Goal: Find specific page/section: Find specific page/section

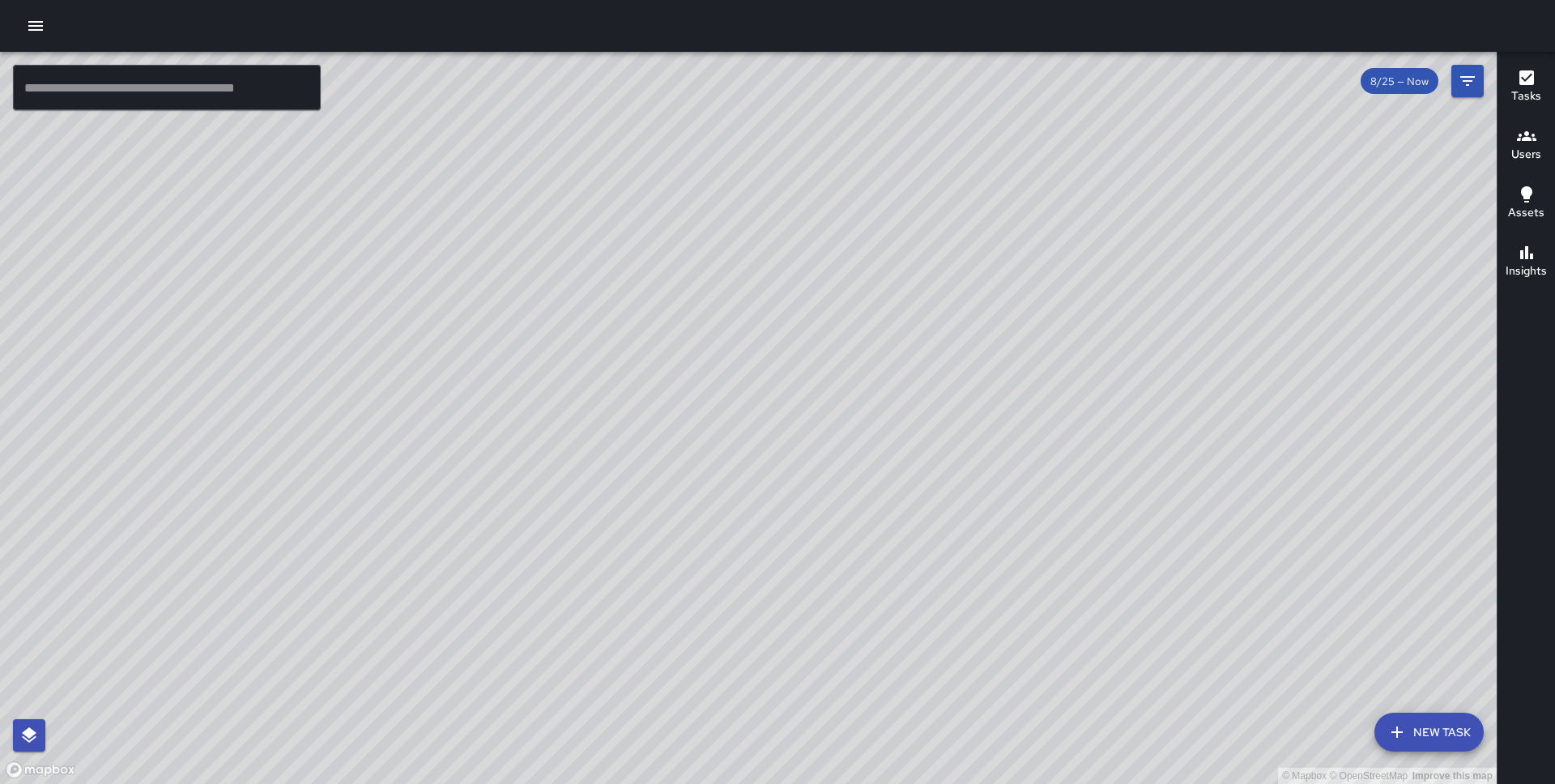
drag, startPoint x: 680, startPoint y: 561, endPoint x: 654, endPoint y: 458, distance: 106.2
click at [654, 458] on div "© Mapbox © OpenStreetMap Improve this map" at bounding box center [748, 418] width 1497 height 732
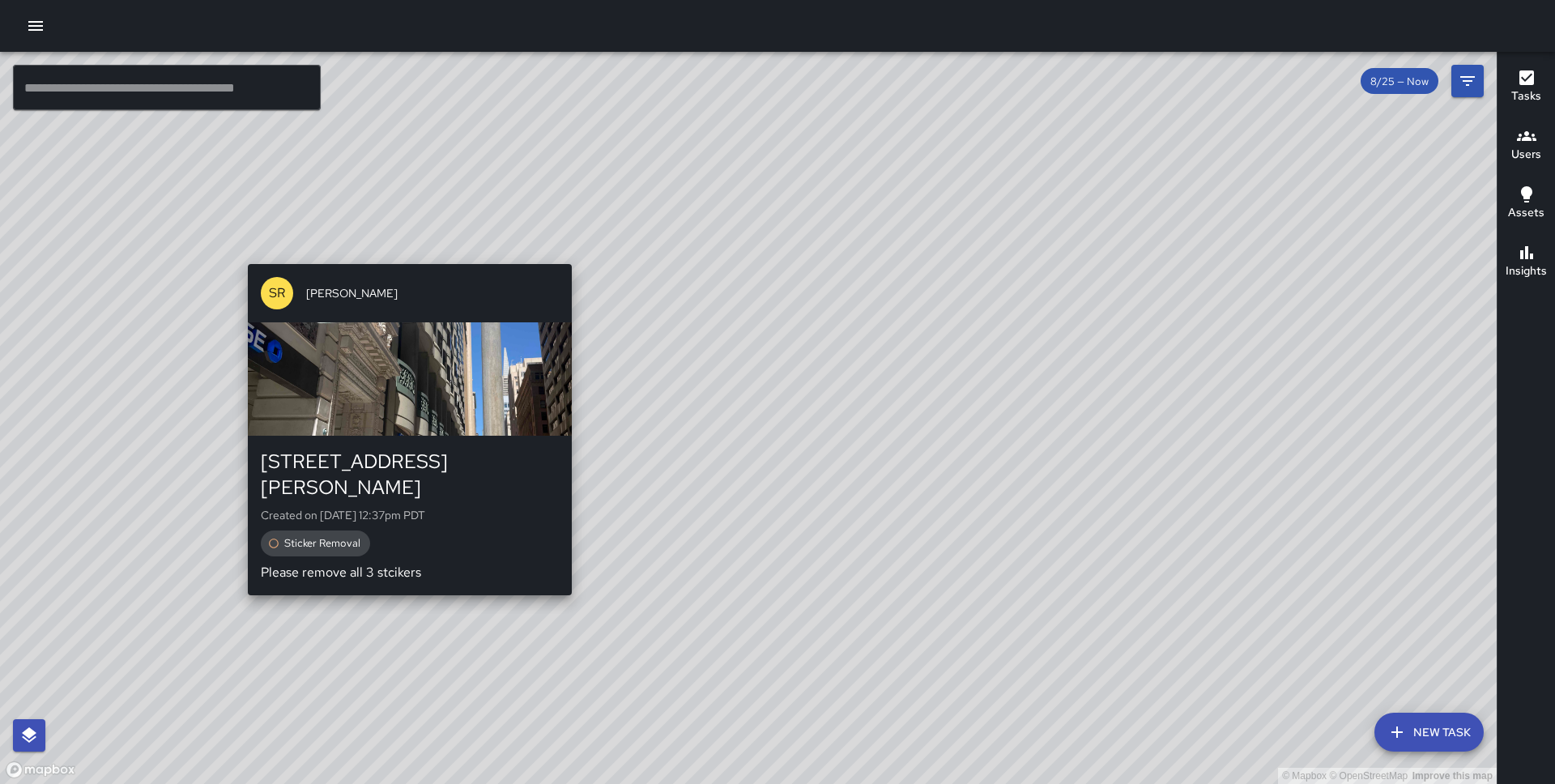
click at [404, 571] on div "SR Sandra Rosillo 97 Sutter Street Created on 8/25/2025, 12:37pm PDT Sticker Re…" at bounding box center [410, 428] width 337 height 343
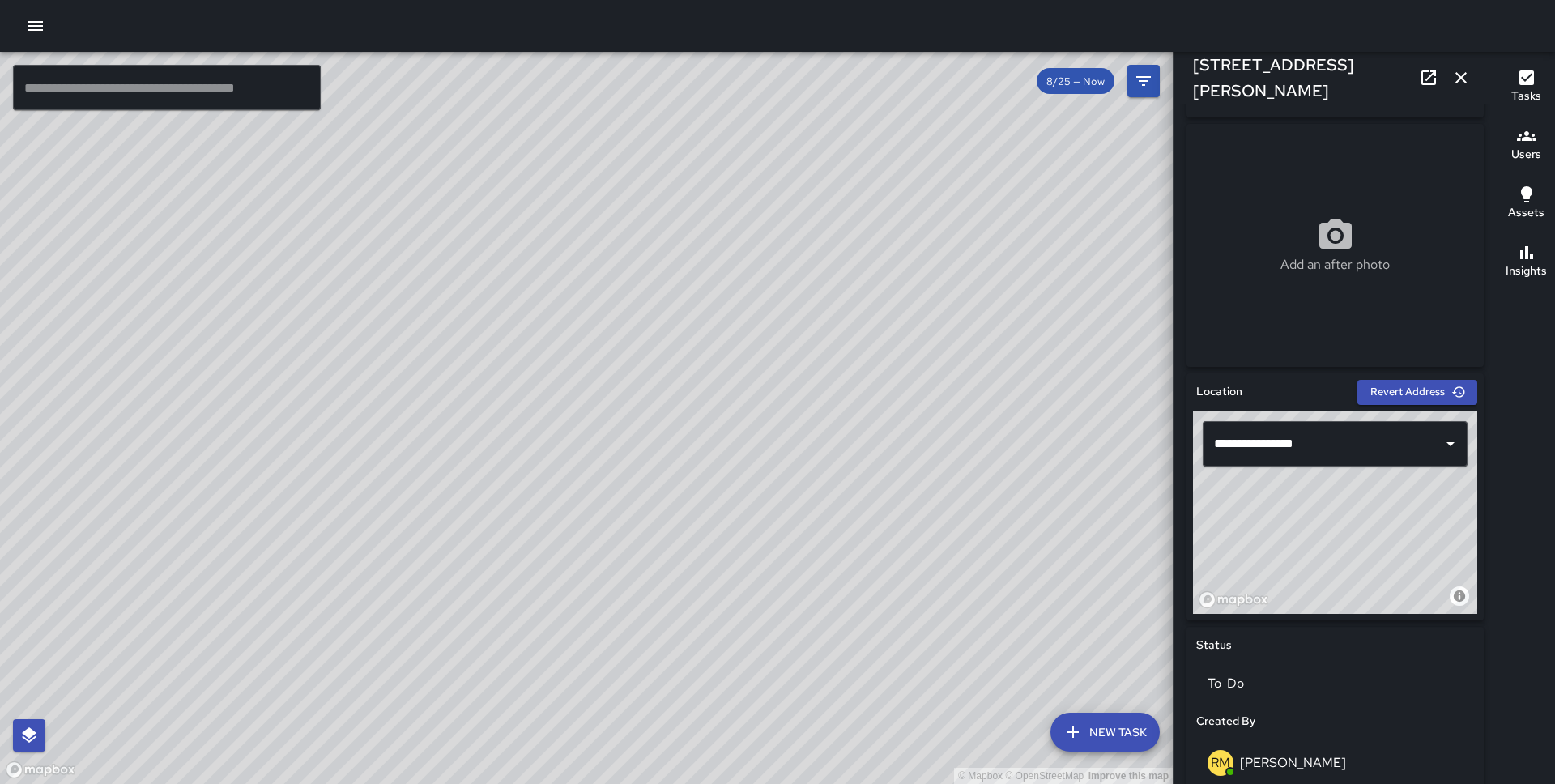
scroll to position [271, 0]
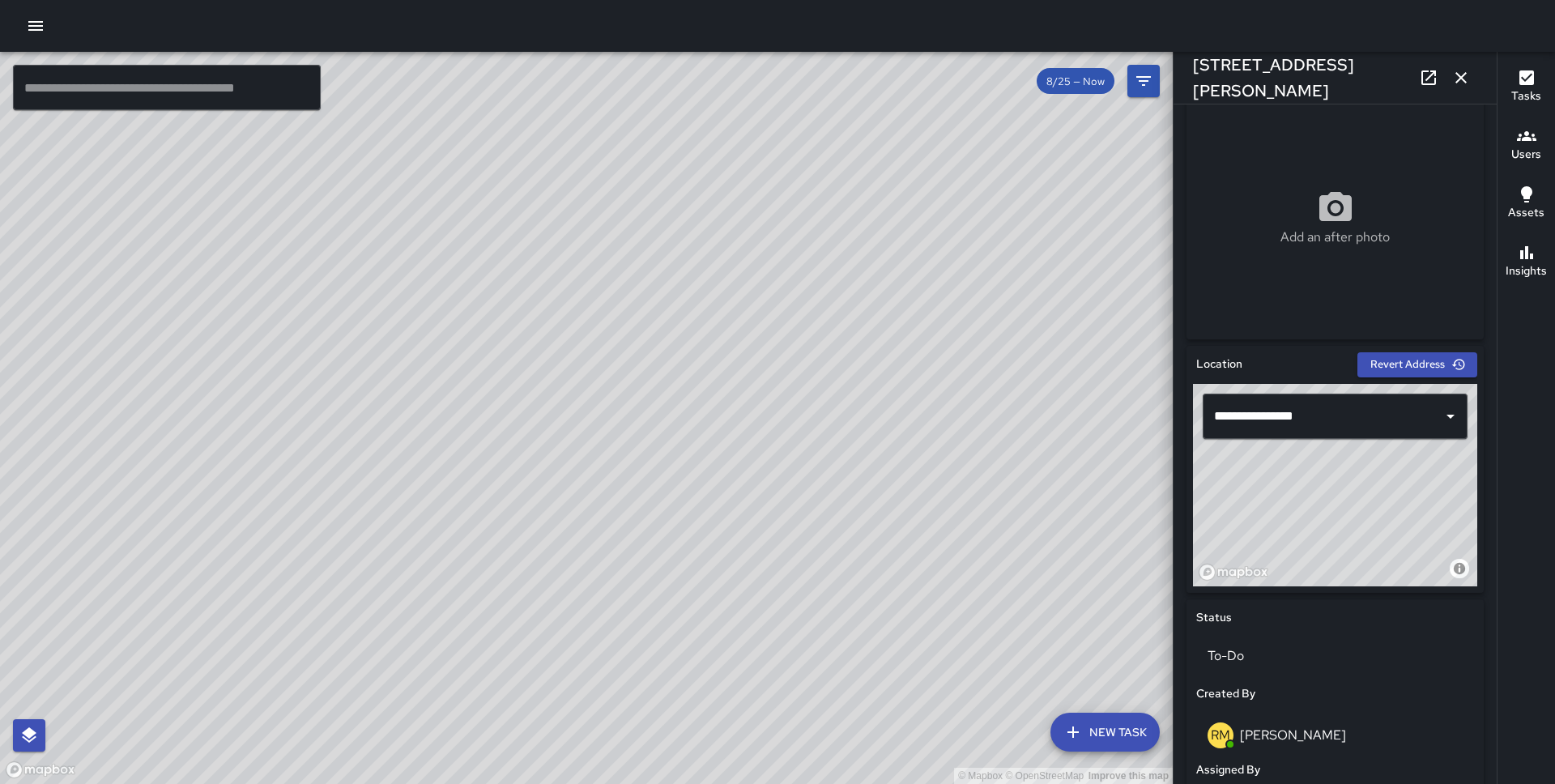
drag, startPoint x: 1332, startPoint y: 490, endPoint x: 1344, endPoint y: 551, distance: 62.2
click at [1344, 551] on div "© Mapbox © OpenStreetMap Improve this map" at bounding box center [1335, 484] width 284 height 202
drag, startPoint x: 1344, startPoint y: 551, endPoint x: 1342, endPoint y: 560, distance: 9.2
click at [1342, 560] on div "© Mapbox © OpenStreetMap Improve this map" at bounding box center [1335, 484] width 284 height 202
drag, startPoint x: 1355, startPoint y: 516, endPoint x: 1364, endPoint y: 506, distance: 13.5
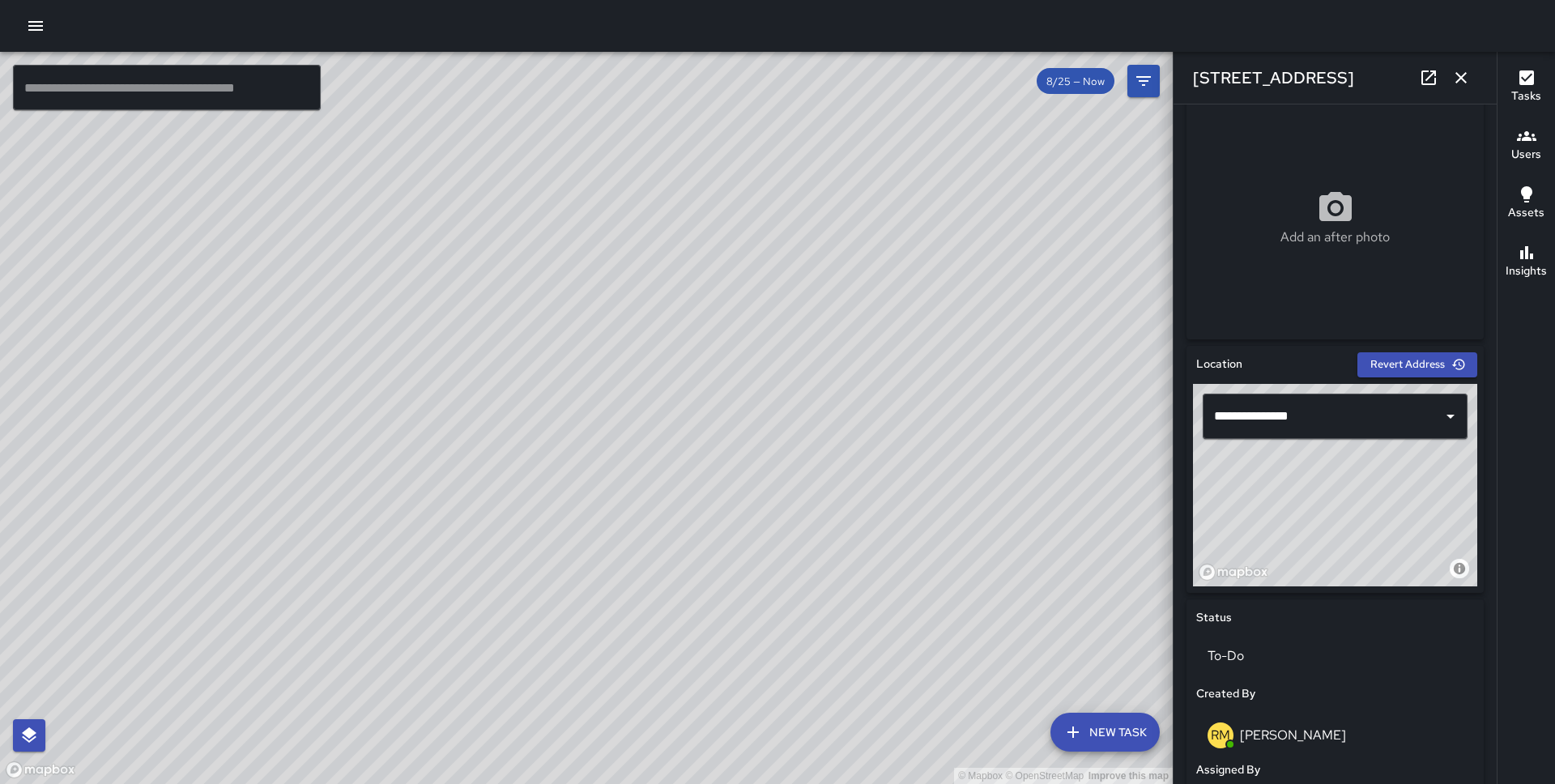
click at [1364, 506] on div "© Mapbox © OpenStreetMap Improve this map" at bounding box center [1335, 484] width 284 height 202
drag, startPoint x: 1364, startPoint y: 506, endPoint x: 1358, endPoint y: 521, distance: 16.2
click at [1358, 521] on div "© Mapbox © OpenStreetMap Improve this map" at bounding box center [1335, 484] width 284 height 202
type input "**********"
drag, startPoint x: 1358, startPoint y: 521, endPoint x: 1357, endPoint y: 512, distance: 9.1
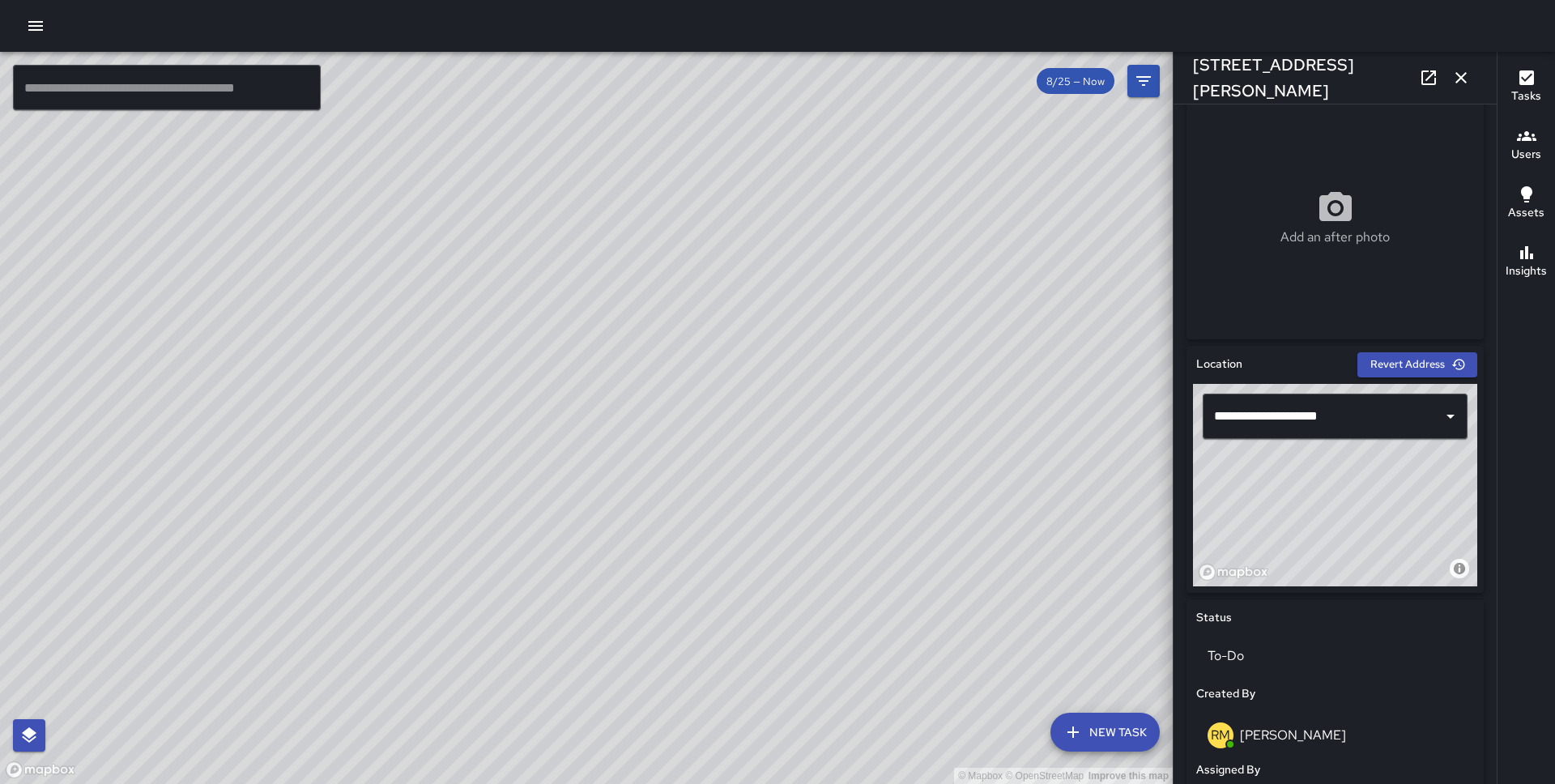
click at [1357, 512] on div "© Mapbox © OpenStreetMap Improve this map" at bounding box center [1335, 484] width 284 height 202
click at [1465, 70] on icon "button" at bounding box center [1461, 77] width 19 height 19
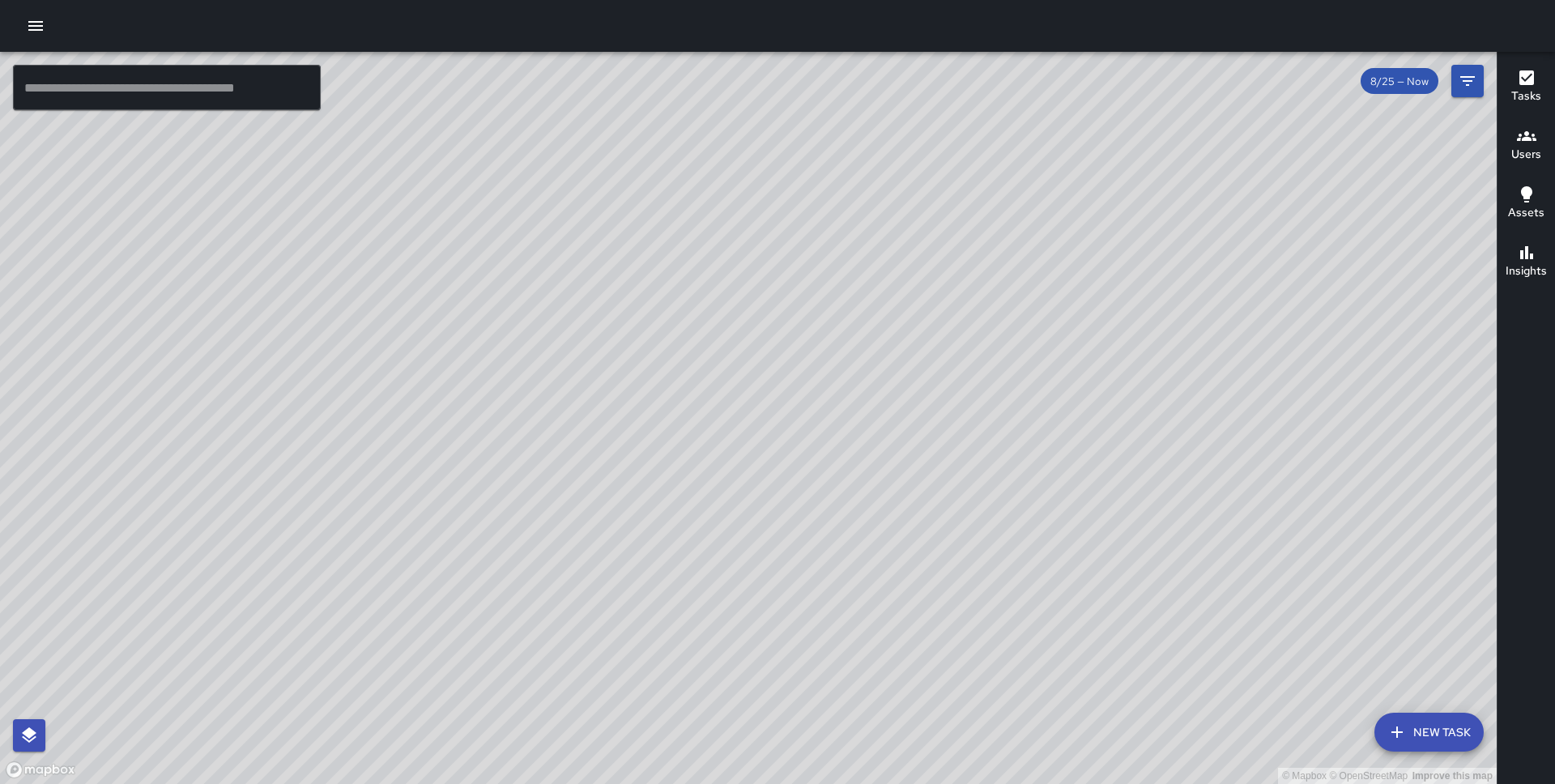
click at [760, 476] on div "© Mapbox © OpenStreetMap Improve this map SR Sandra Rosillo 41 Montgomery Stree…" at bounding box center [748, 418] width 1497 height 732
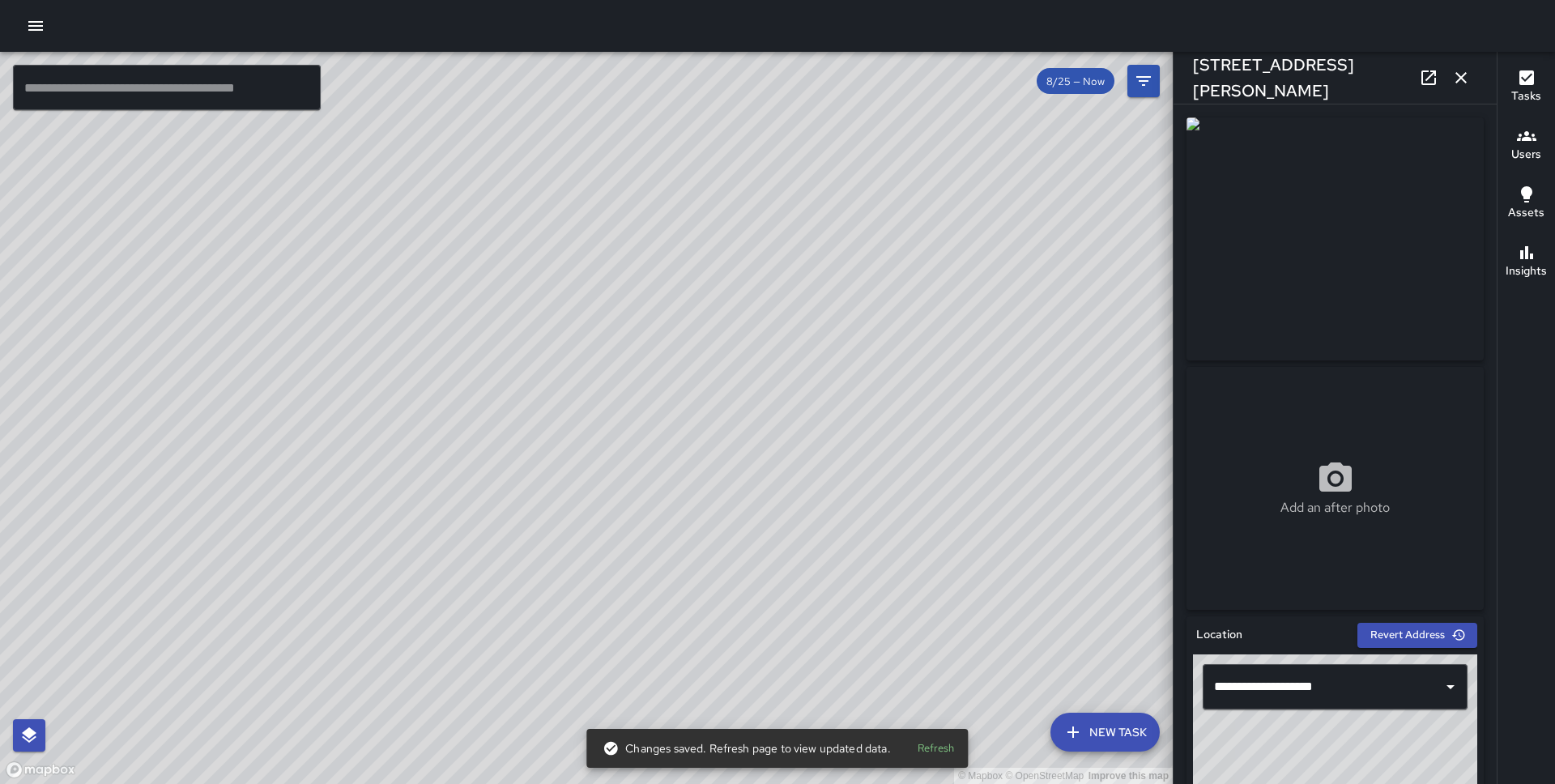
click at [1462, 82] on icon "button" at bounding box center [1461, 77] width 19 height 19
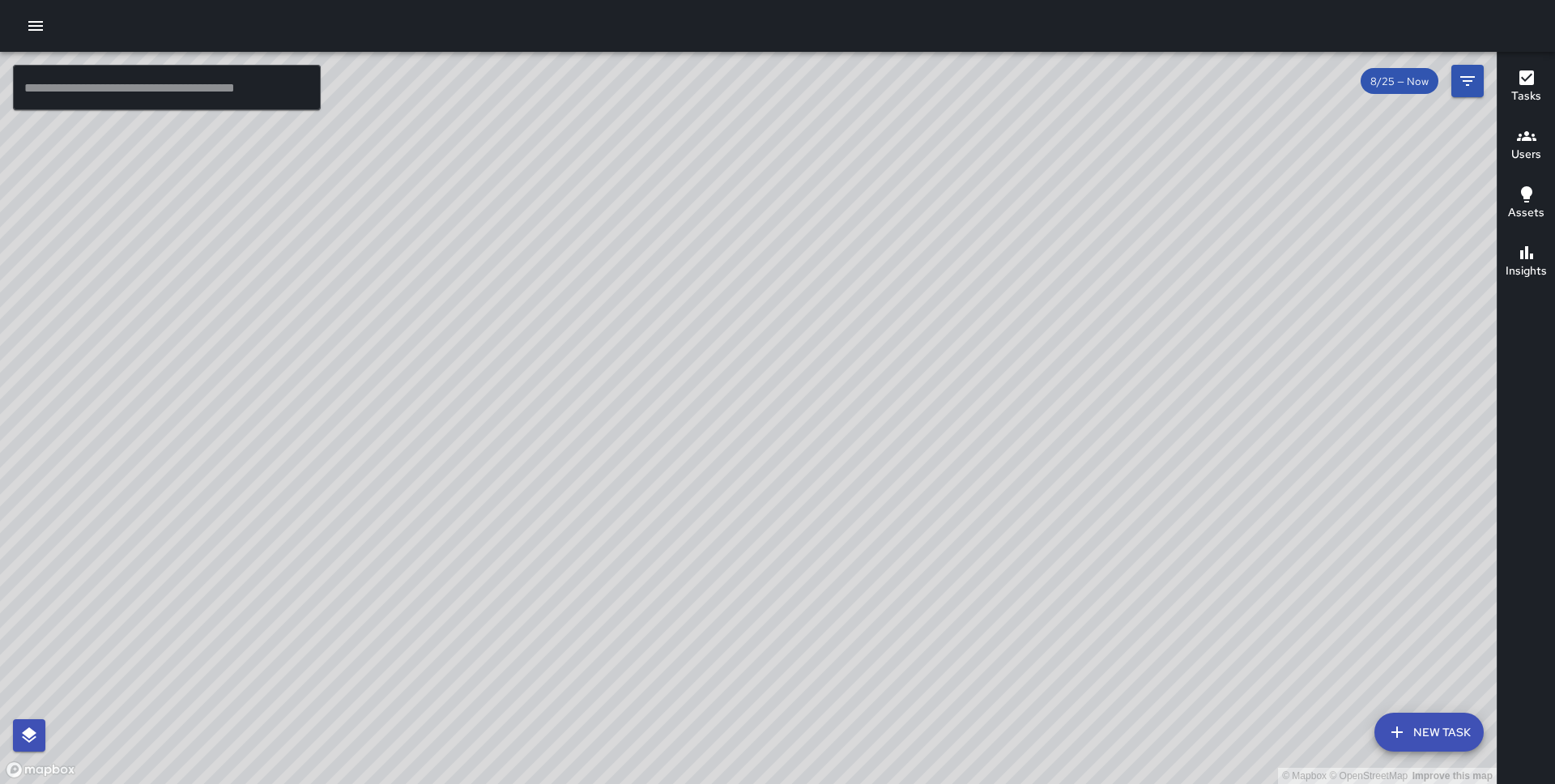
click at [747, 449] on div "© Mapbox © OpenStreetMap Improve this map" at bounding box center [748, 418] width 1497 height 732
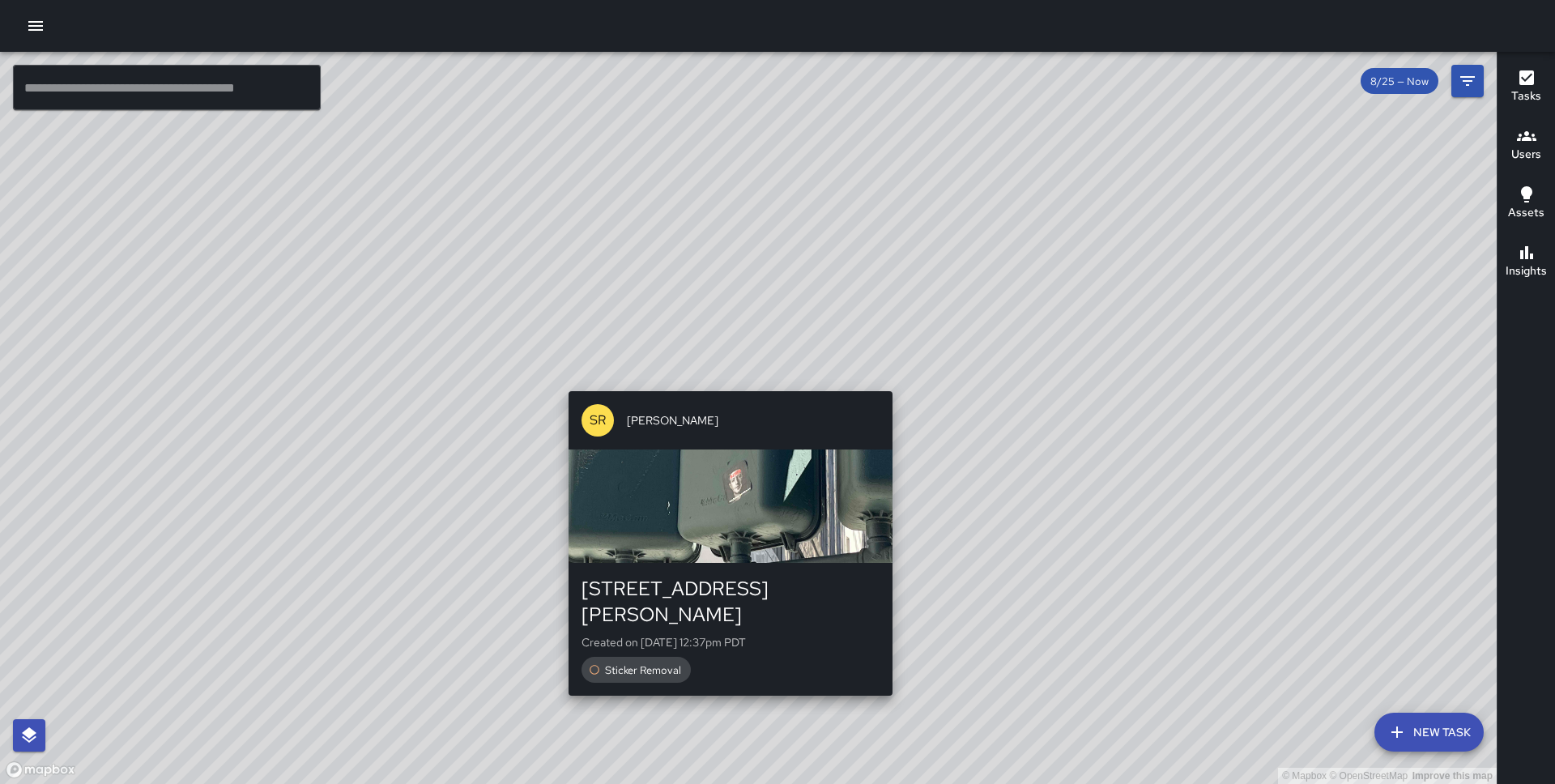
click at [726, 366] on div "© Mapbox © OpenStreetMap Improve this map SR Sandra Rosillo 41 Montgomery Stree…" at bounding box center [748, 418] width 1497 height 732
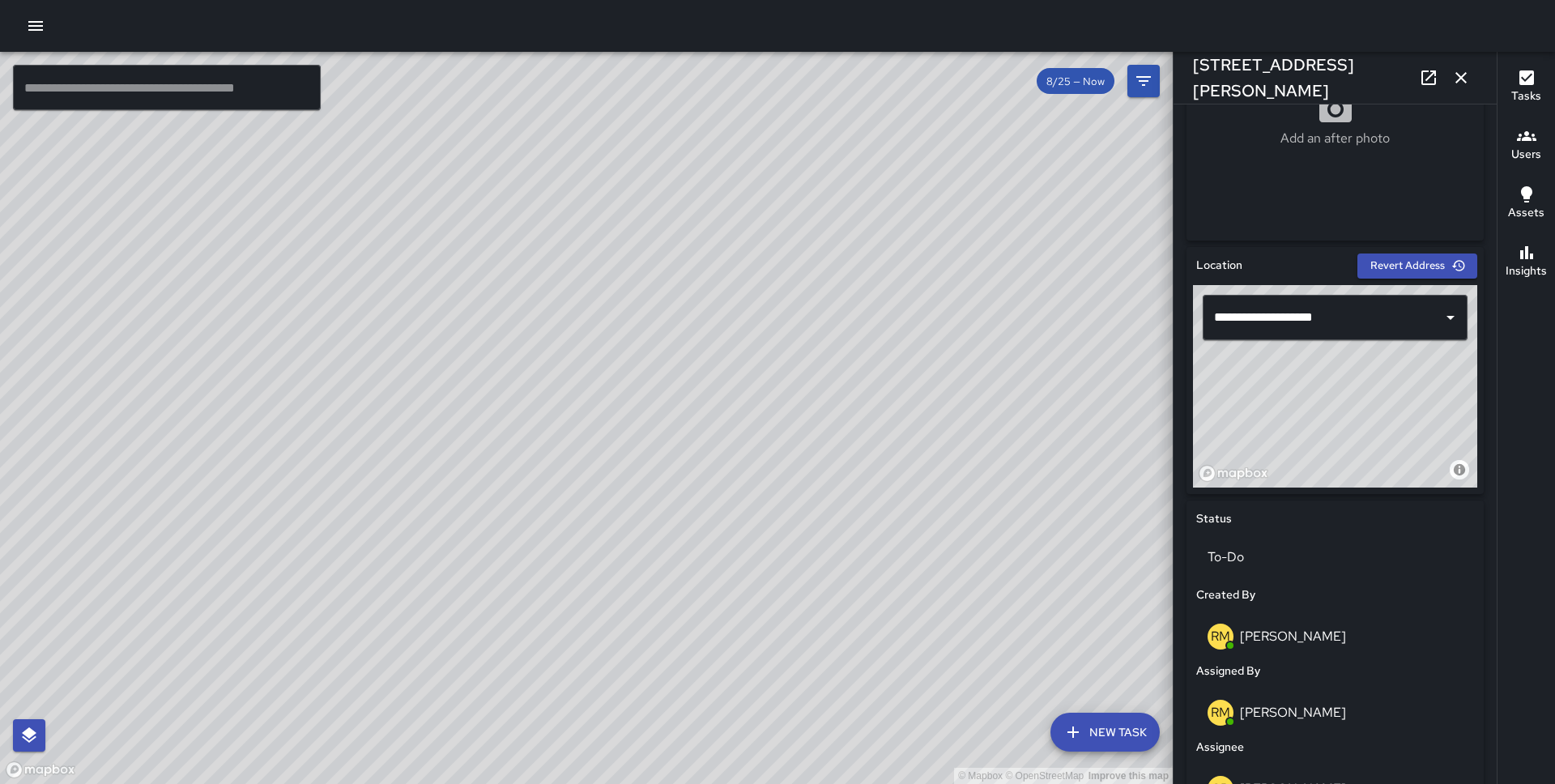
scroll to position [443, 0]
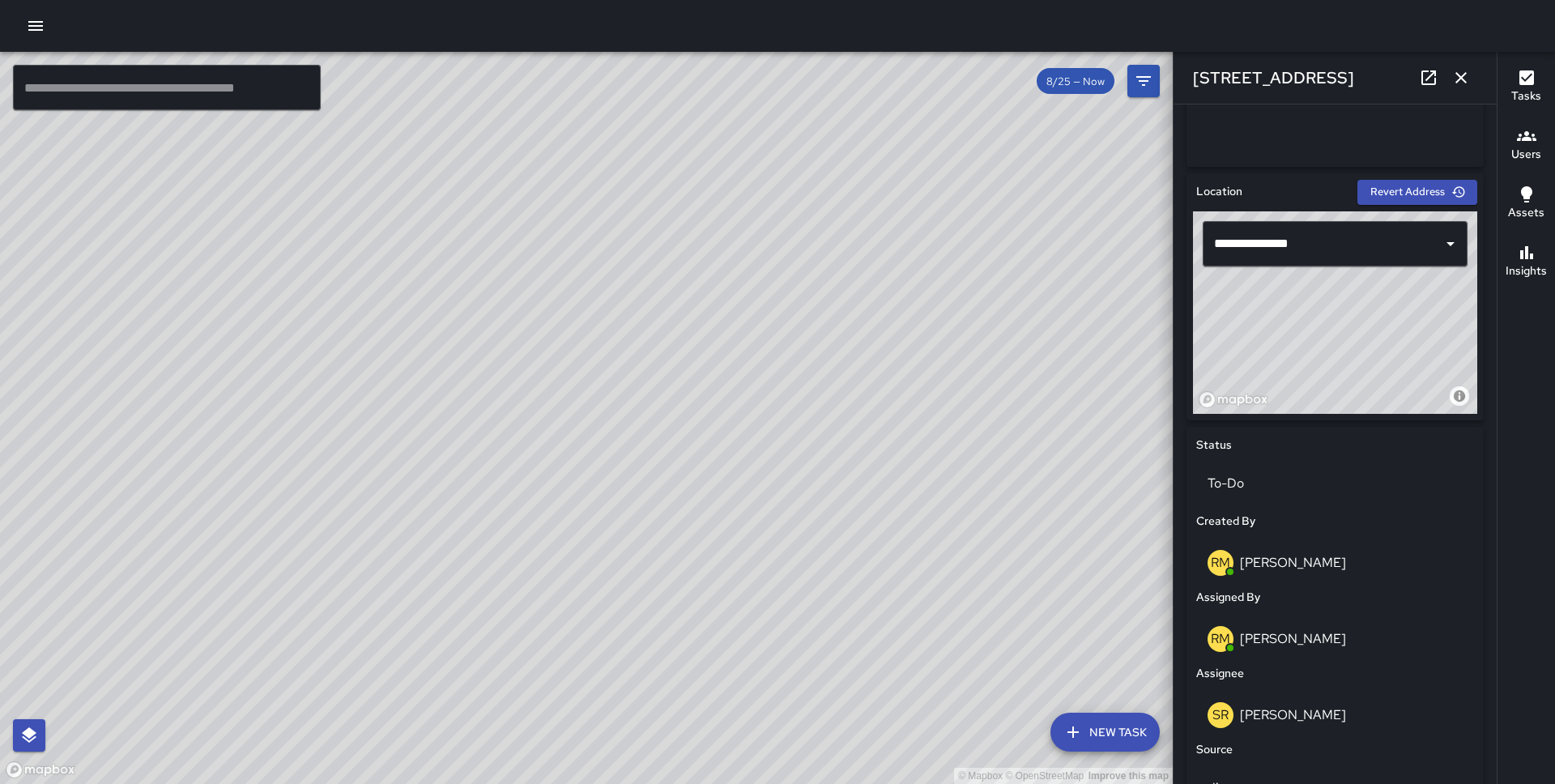
drag, startPoint x: 1345, startPoint y: 359, endPoint x: 1348, endPoint y: 427, distance: 68.1
click at [1348, 427] on div "**********" at bounding box center [1335, 646] width 297 height 946
click at [1354, 373] on div "© Mapbox © OpenStreetMap Improve this map" at bounding box center [1335, 312] width 284 height 202
type input "**********"
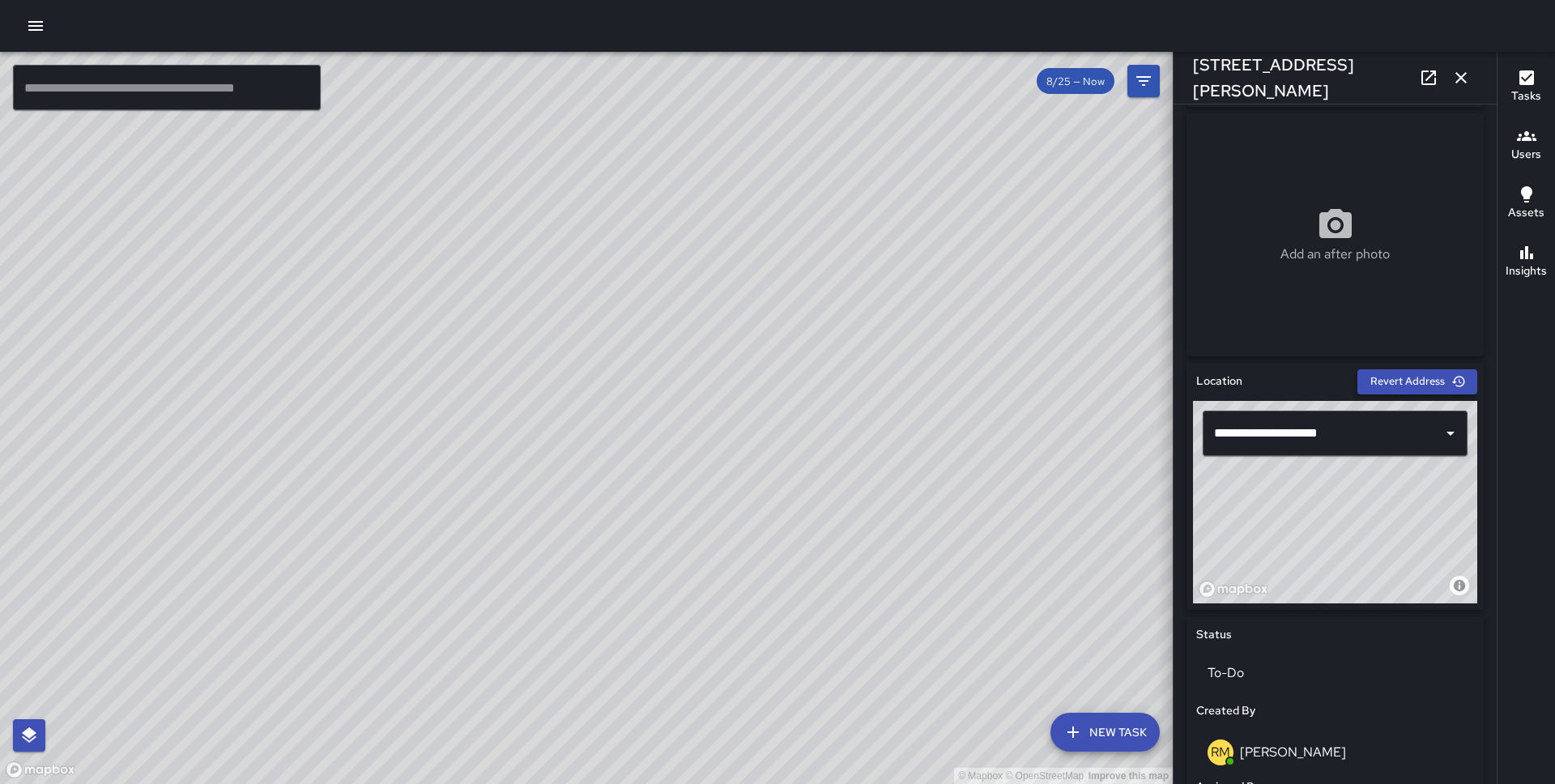
scroll to position [187, 0]
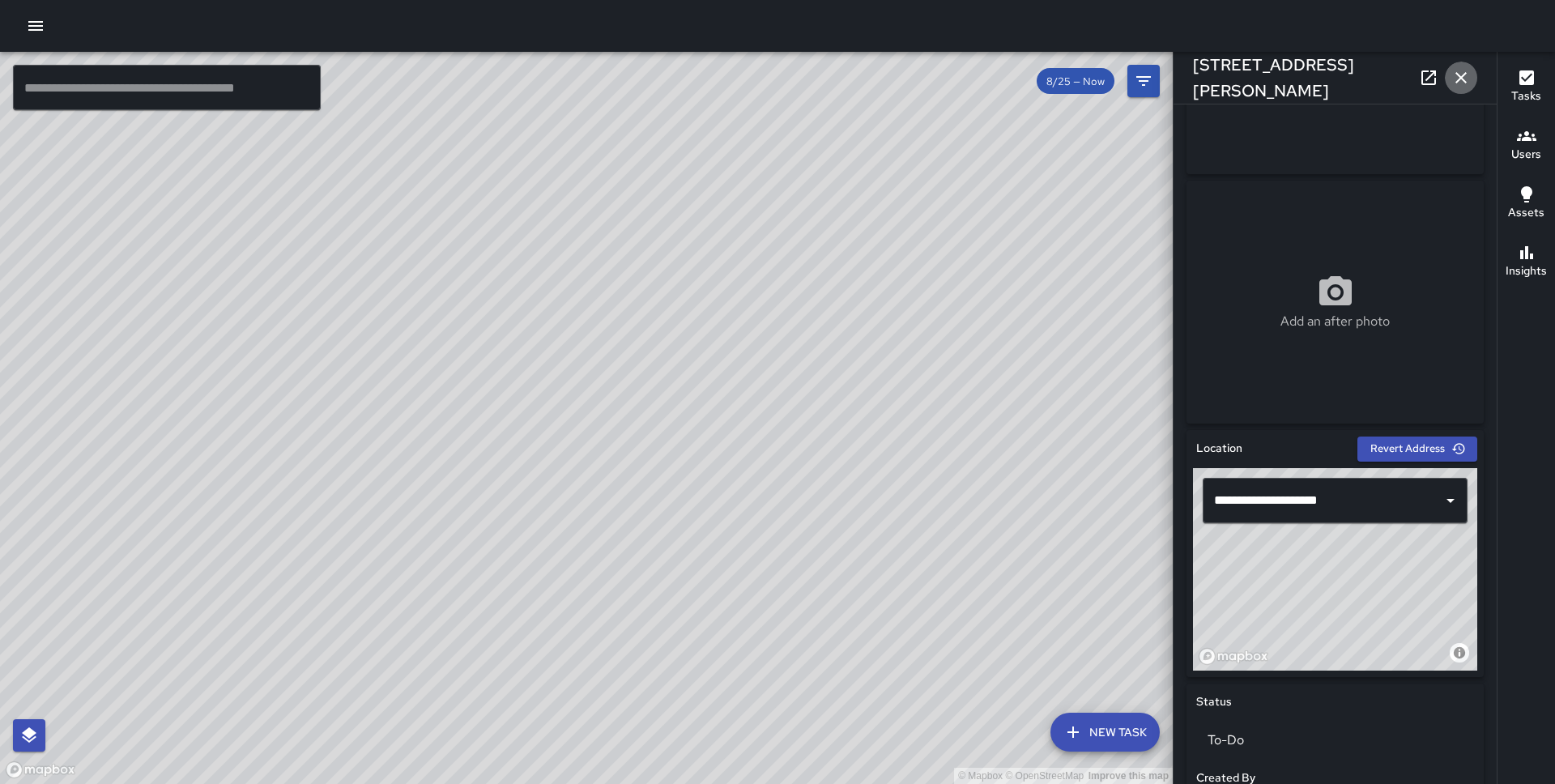
click at [1460, 87] on icon "button" at bounding box center [1461, 77] width 19 height 19
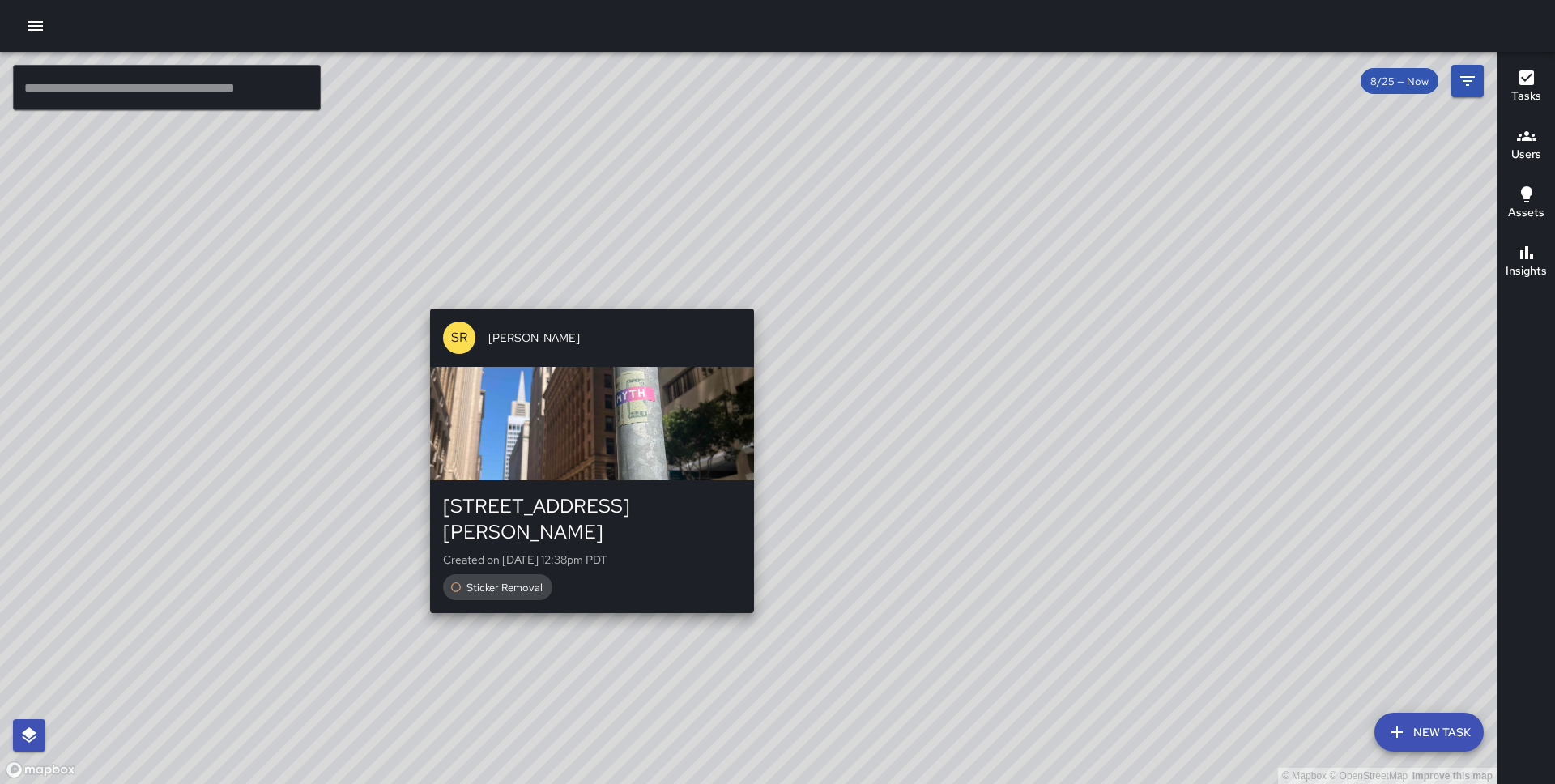
click at [751, 299] on div "© Mapbox © OpenStreetMap Improve this map SR Sandra Rosillo 110 Montgomery Stre…" at bounding box center [748, 418] width 1497 height 732
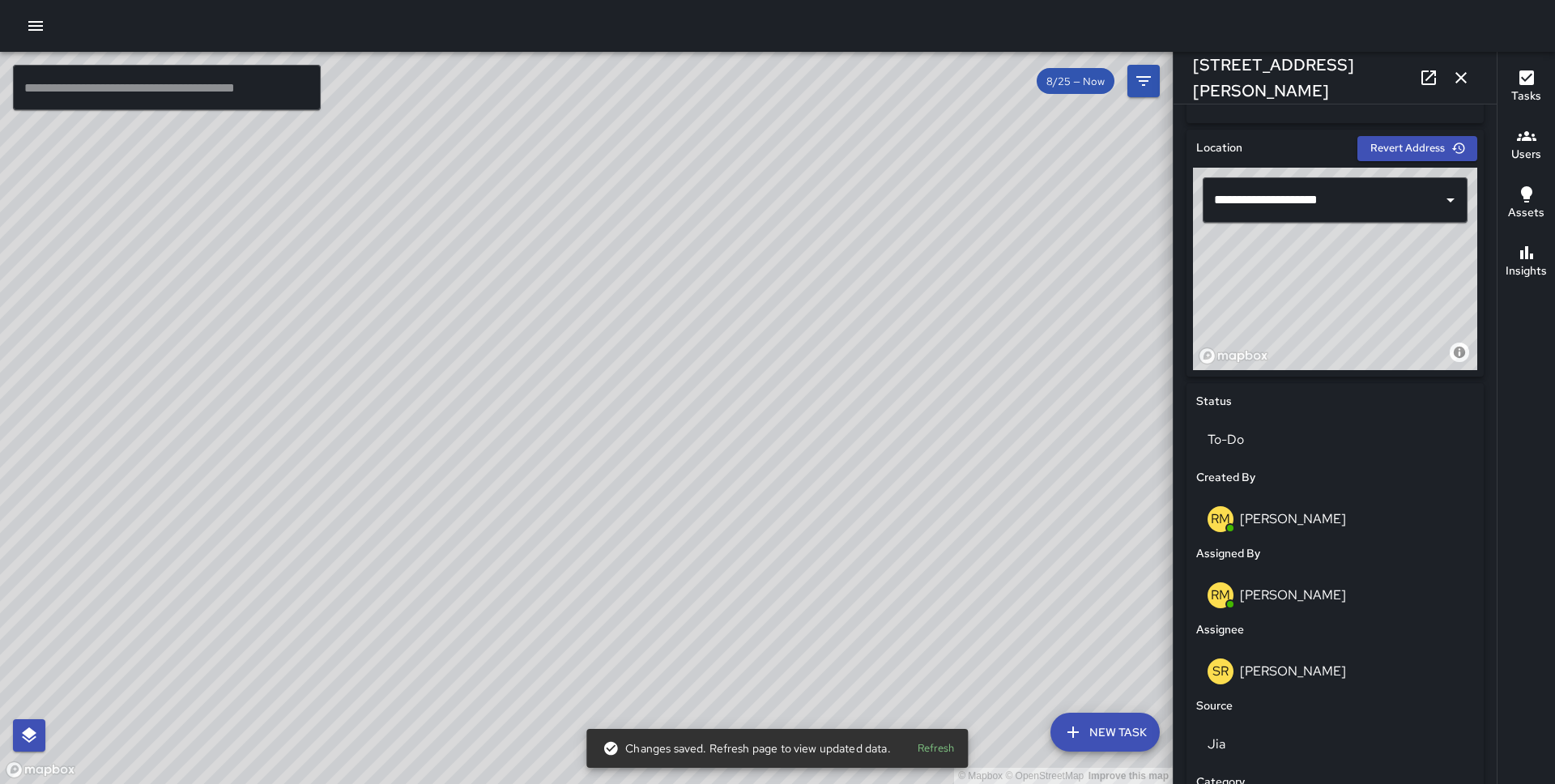
scroll to position [485, 0]
drag, startPoint x: 1370, startPoint y: 294, endPoint x: 1385, endPoint y: 287, distance: 16.6
click at [1385, 287] on div "© Mapbox © OpenStreetMap Improve this map" at bounding box center [1335, 270] width 284 height 202
type input "**********"
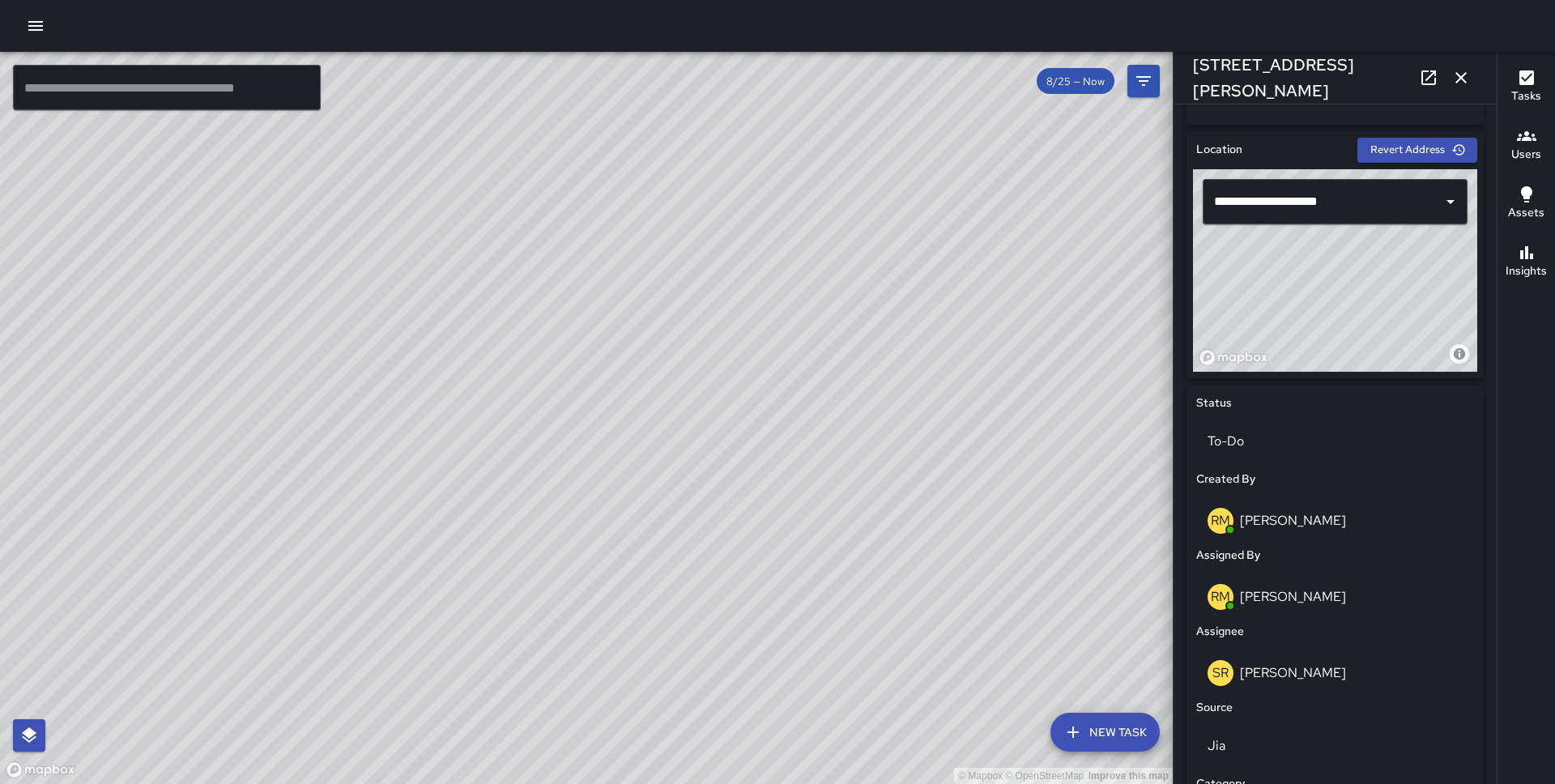
click at [1460, 78] on icon "button" at bounding box center [1461, 78] width 12 height 12
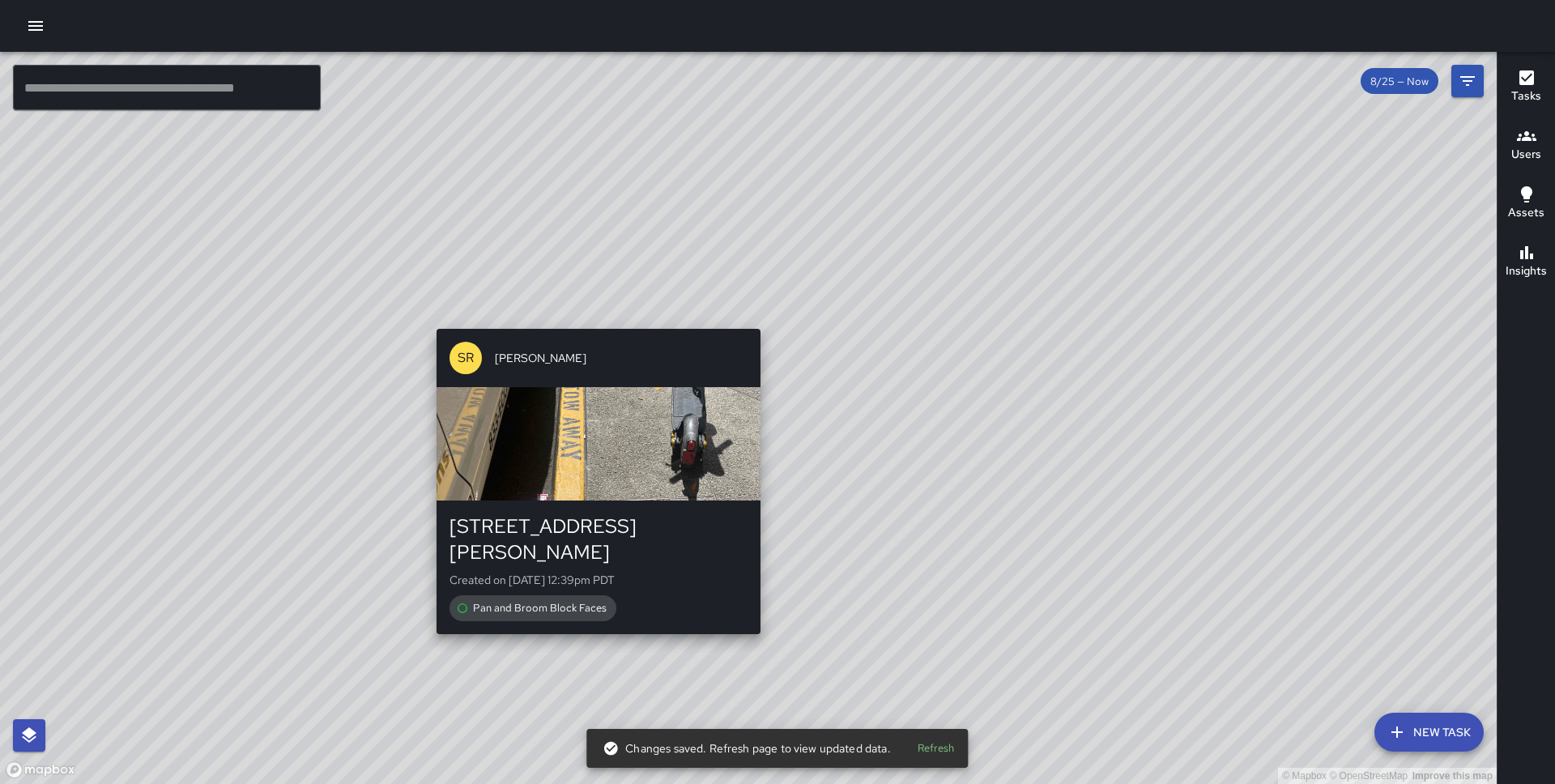
click at [751, 327] on div "SR Sandra Rosillo 180 Montgomery Street Created on 8/25/2025, 12:39pm PDT Pan a…" at bounding box center [599, 480] width 337 height 317
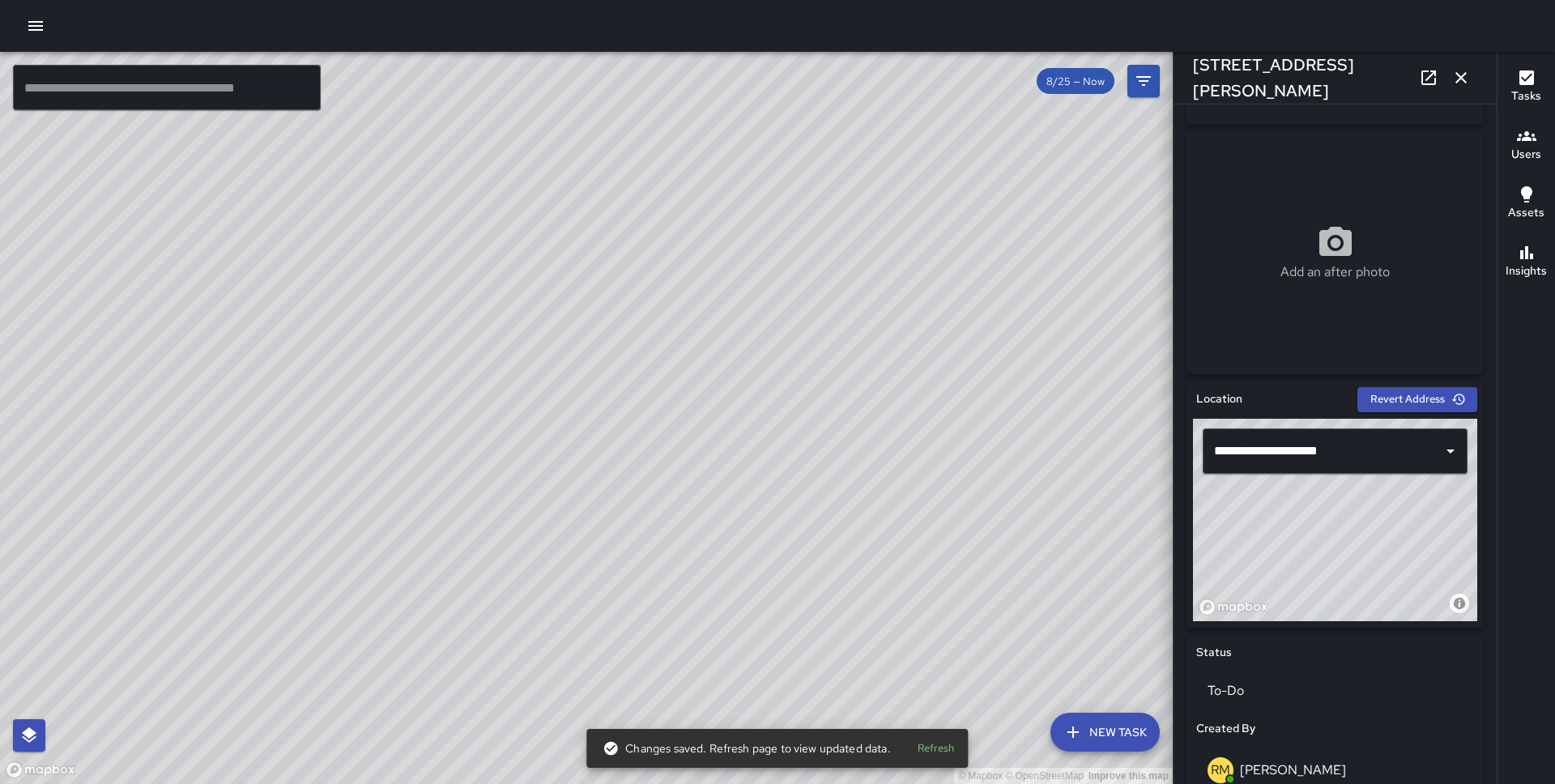
scroll to position [324, 0]
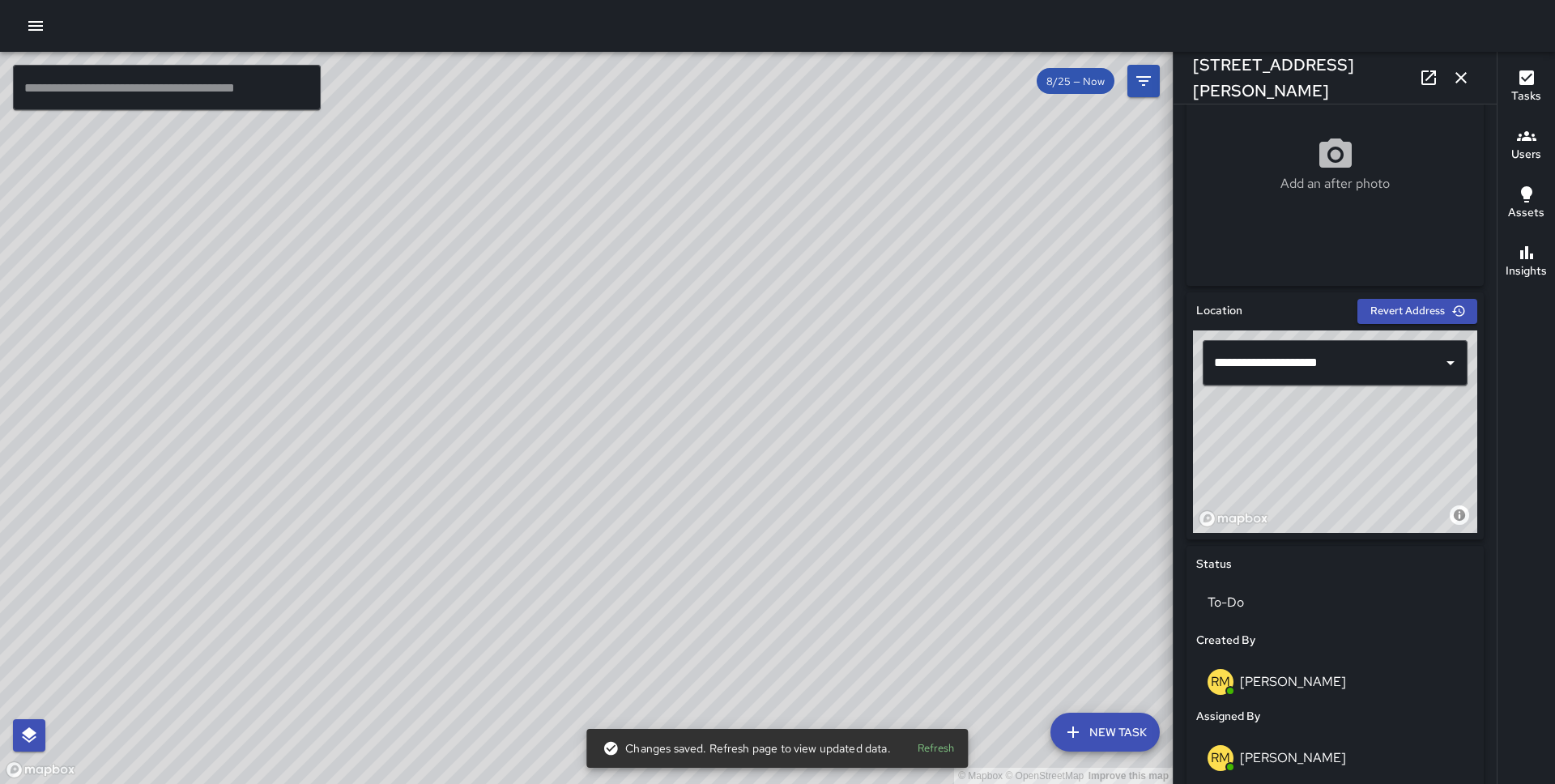
drag, startPoint x: 1367, startPoint y: 432, endPoint x: 1427, endPoint y: 500, distance: 90.7
click at [1427, 500] on div "© Mapbox © OpenStreetMap Improve this map" at bounding box center [1335, 431] width 284 height 202
type input "**********"
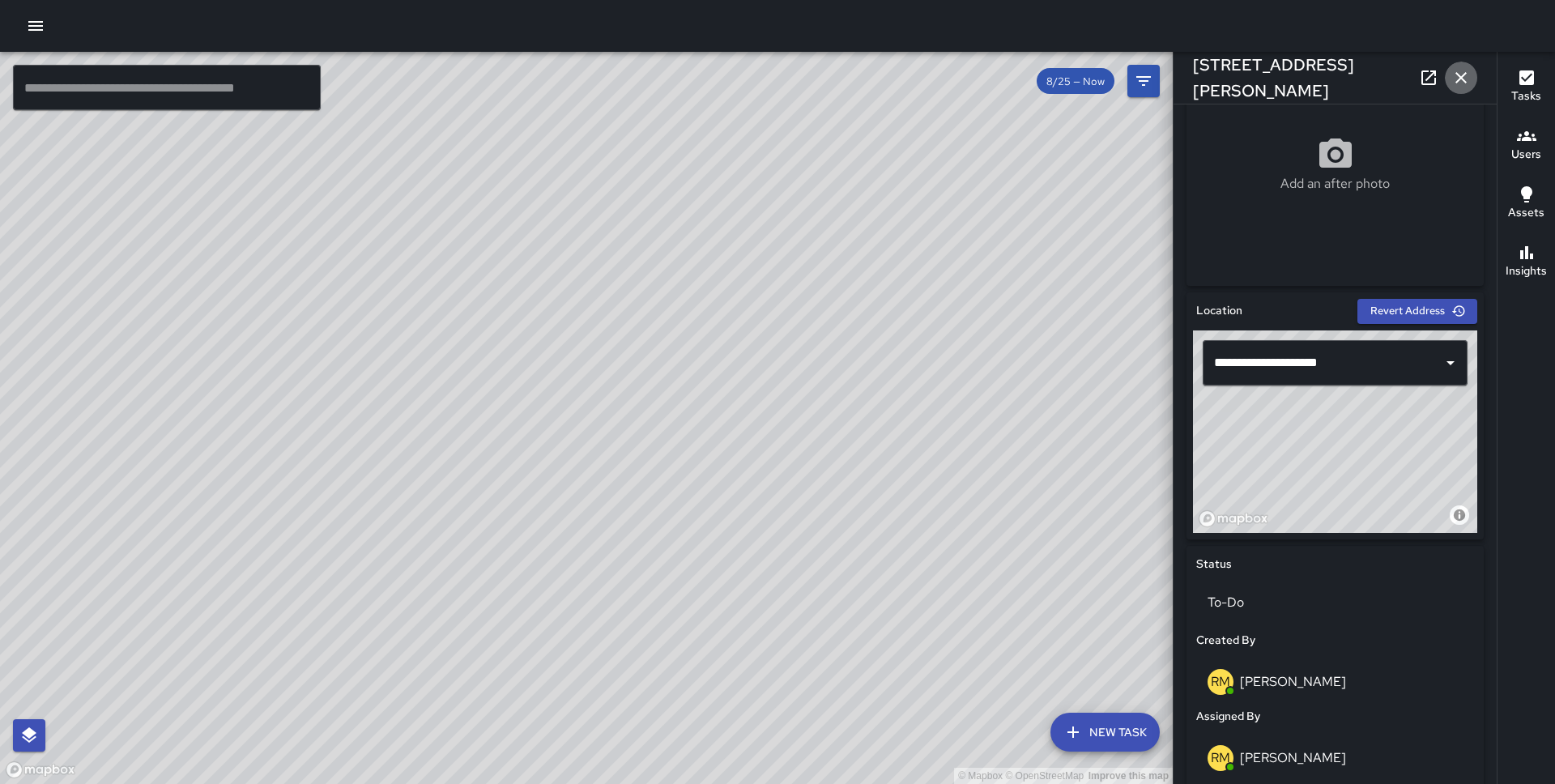
click at [1460, 78] on icon "button" at bounding box center [1461, 78] width 12 height 12
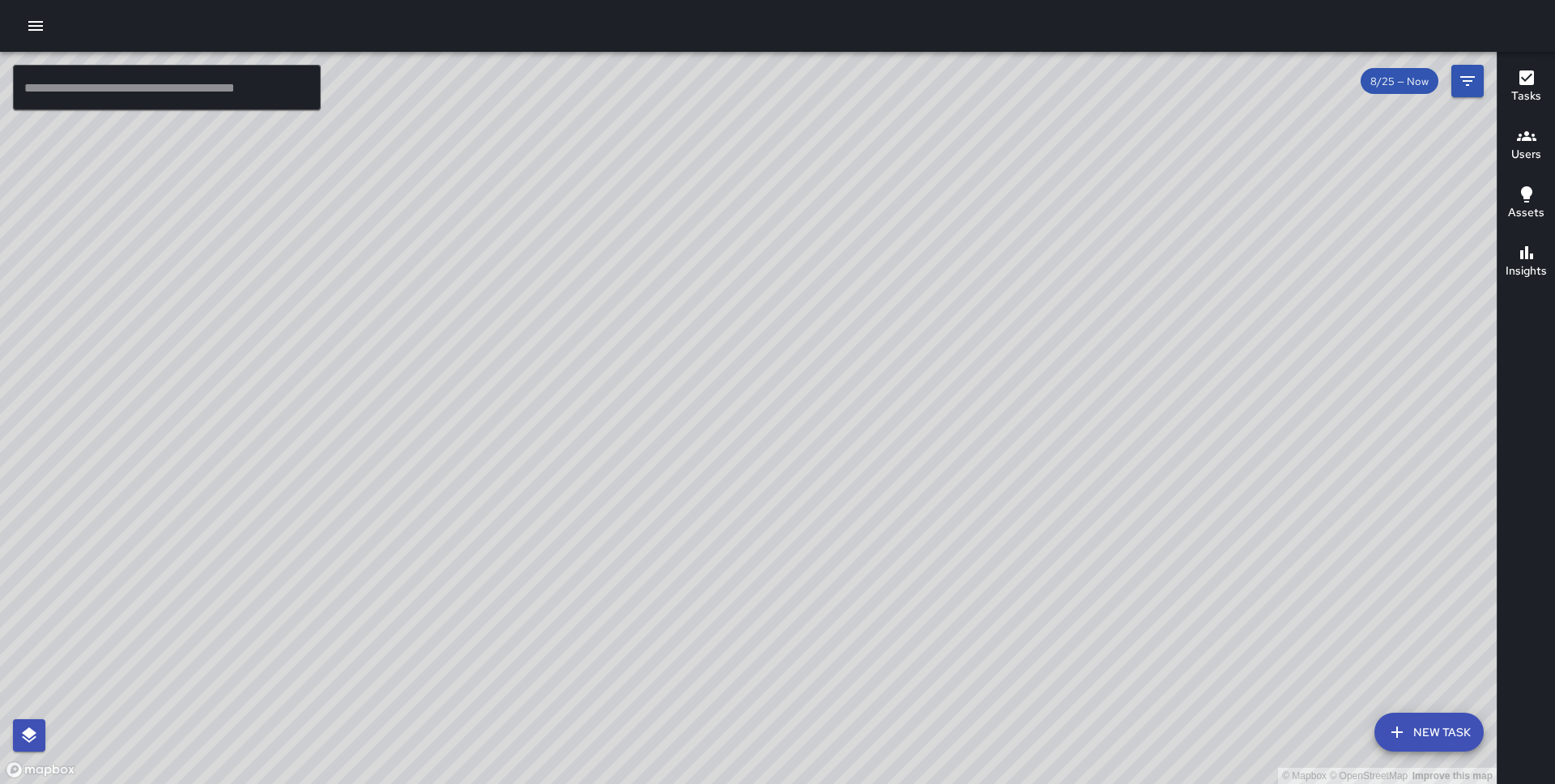
drag, startPoint x: 1061, startPoint y: 327, endPoint x: 769, endPoint y: 427, distance: 308.6
click at [769, 427] on div "© Mapbox © OpenStreetMap Improve this map" at bounding box center [748, 418] width 1497 height 732
click at [35, 20] on icon "button" at bounding box center [36, 26] width 19 height 19
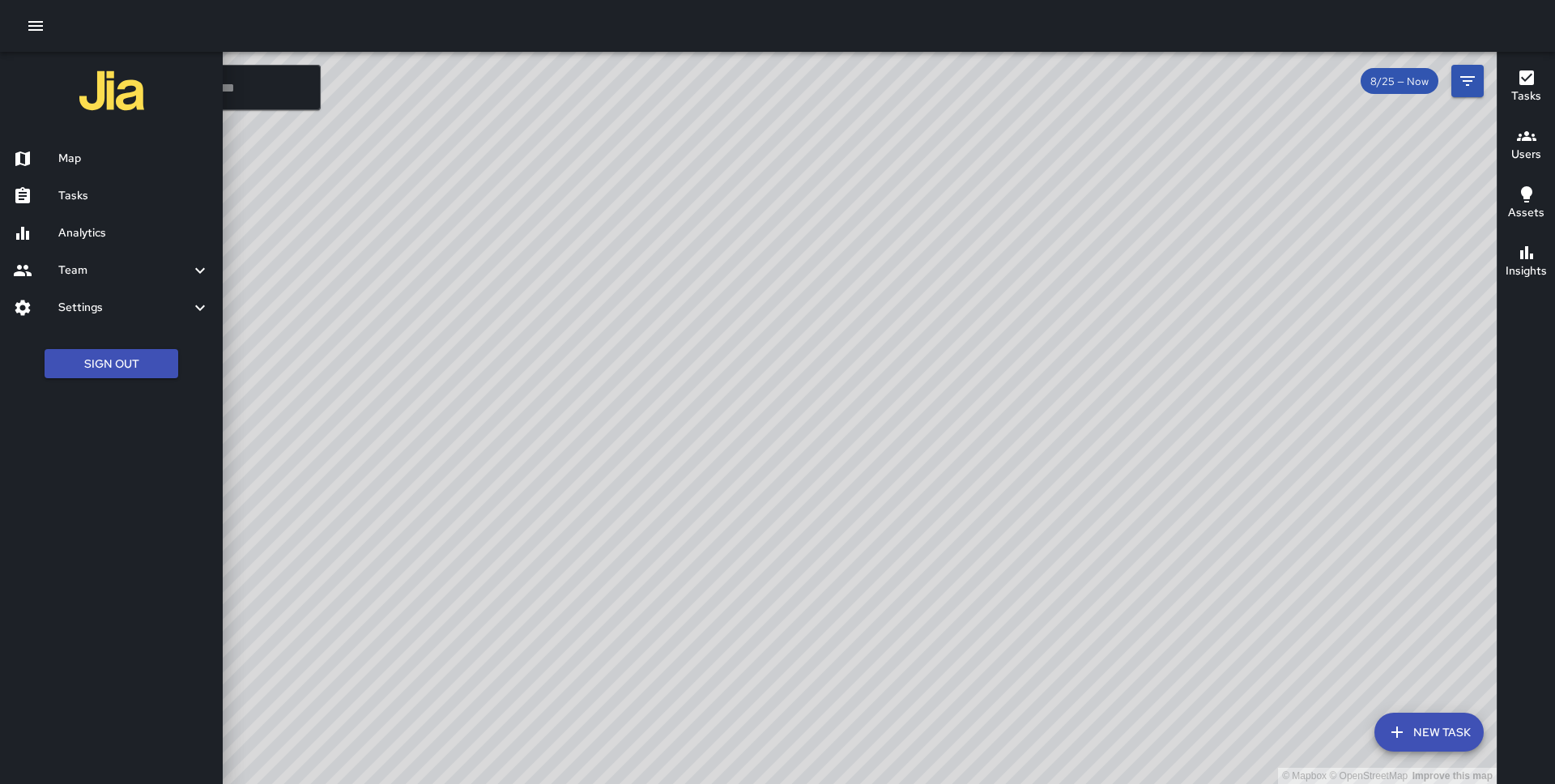
click at [84, 195] on h6 "Tasks" at bounding box center [133, 196] width 152 height 17
